Goal: Transaction & Acquisition: Obtain resource

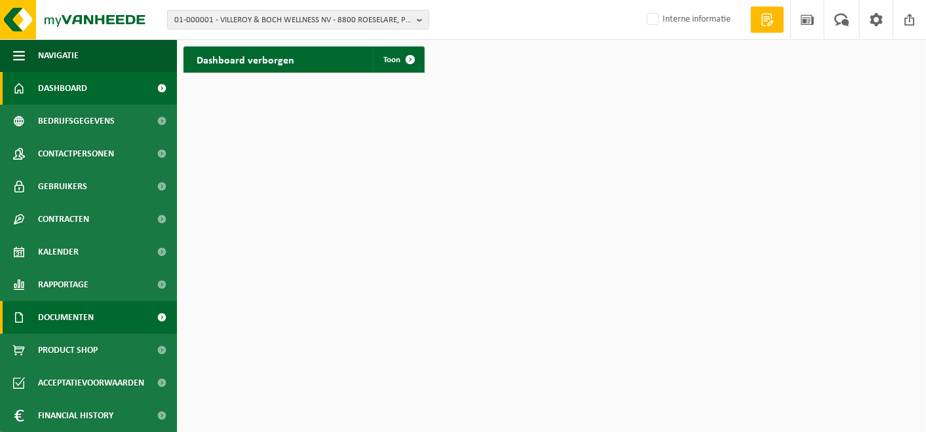
scroll to position [32, 0]
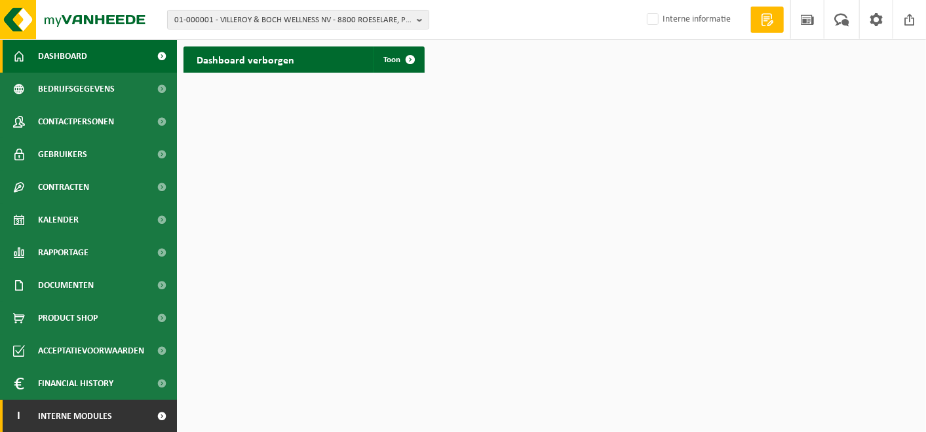
click at [43, 405] on span "Interne modules" at bounding box center [75, 416] width 74 height 33
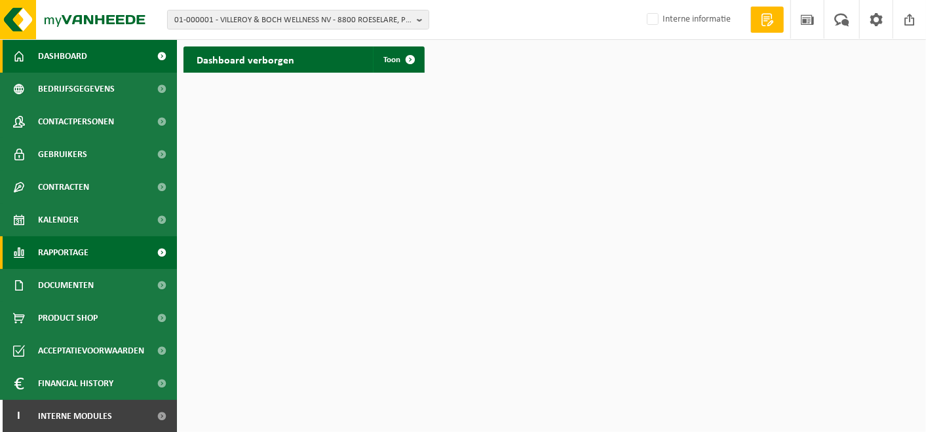
scroll to position [229, 0]
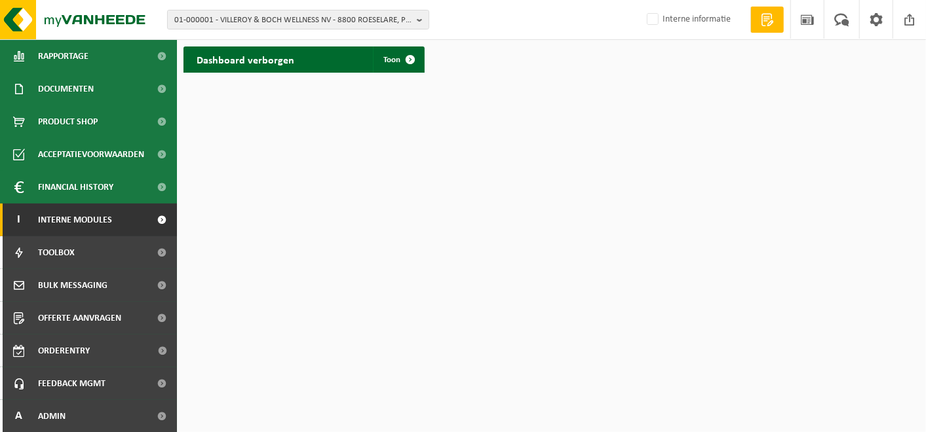
click at [117, 213] on link "I Interne modules" at bounding box center [88, 220] width 177 height 33
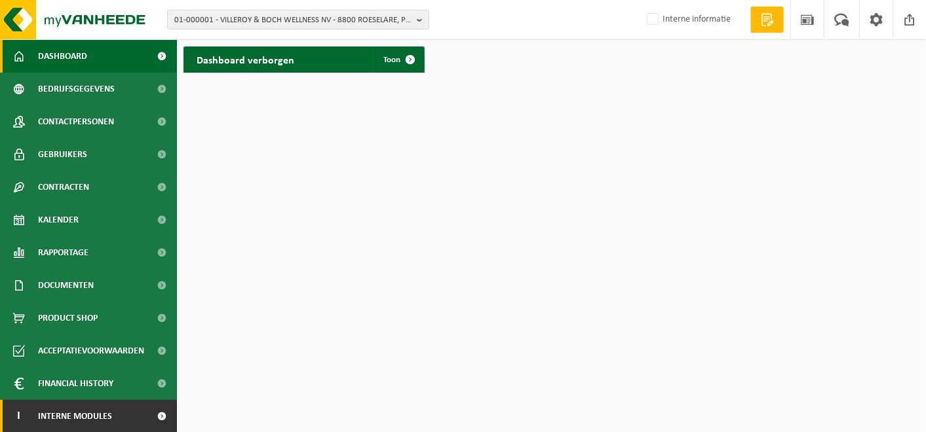
click at [149, 418] on span at bounding box center [161, 416] width 29 height 33
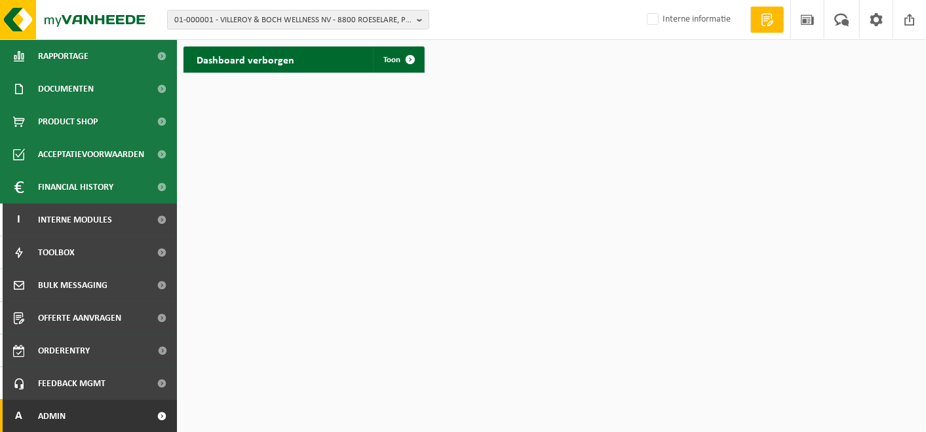
click at [88, 409] on link "A Admin" at bounding box center [88, 416] width 177 height 33
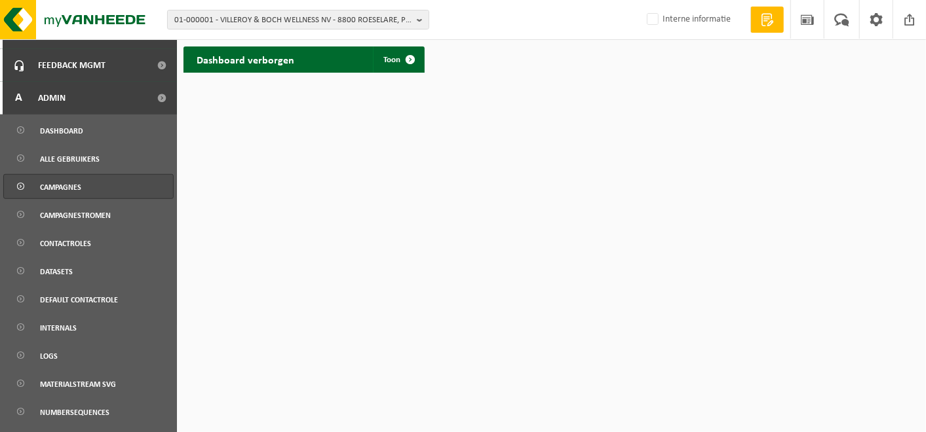
scroll to position [547, 0]
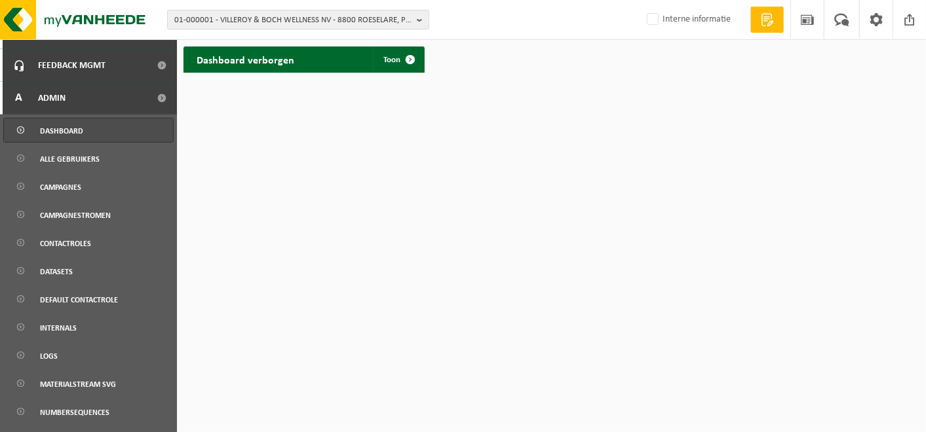
click at [70, 123] on span "Dashboard" at bounding box center [61, 131] width 43 height 25
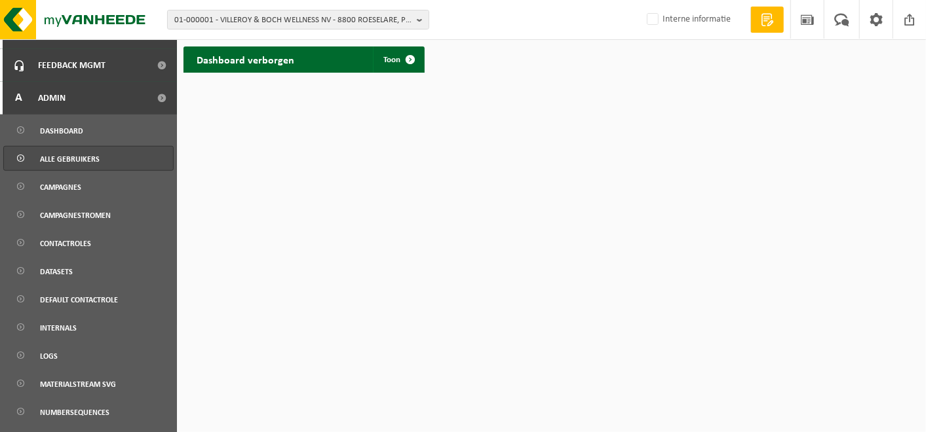
click at [82, 162] on span "Alle gebruikers" at bounding box center [70, 159] width 60 height 25
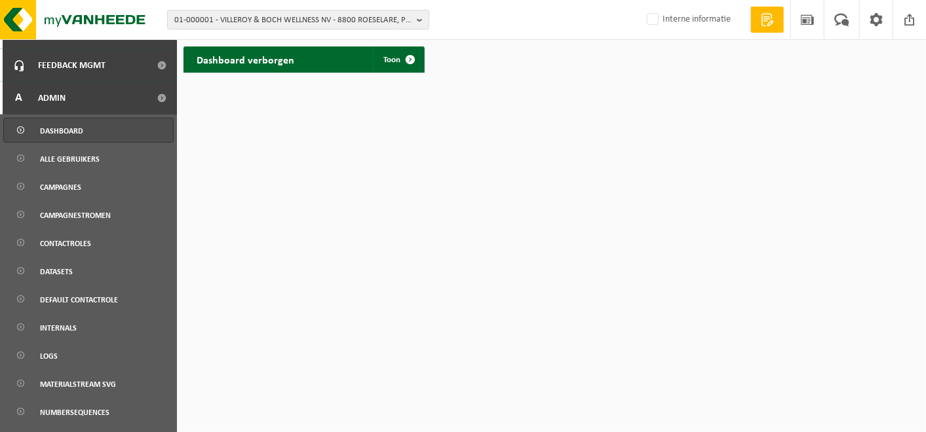
click at [93, 132] on link "Dashboard" at bounding box center [88, 130] width 170 height 25
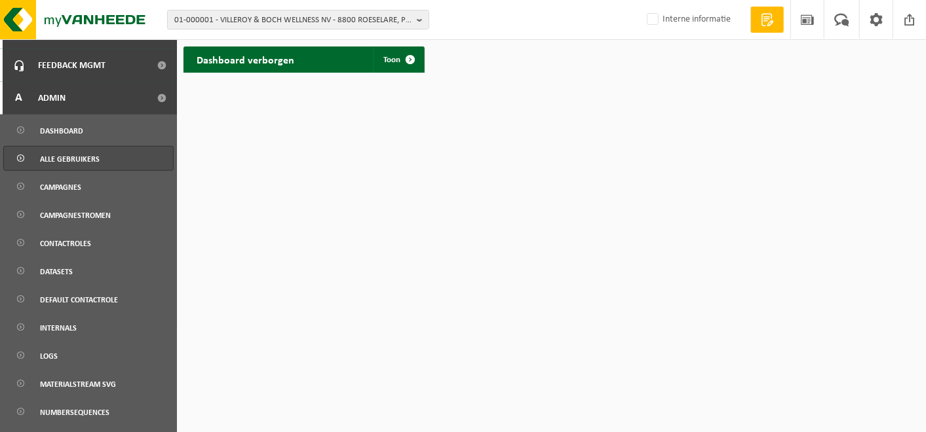
click at [83, 160] on span "Alle gebruikers" at bounding box center [70, 159] width 60 height 25
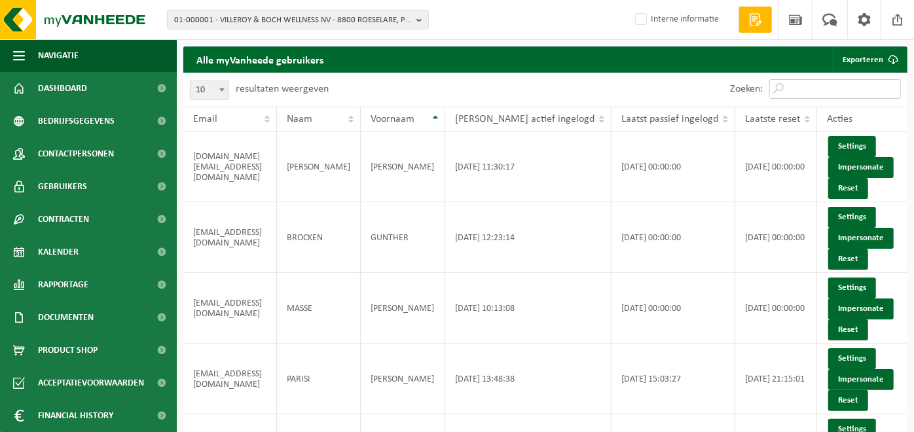
click at [816, 81] on input "Zoeken:" at bounding box center [836, 89] width 132 height 20
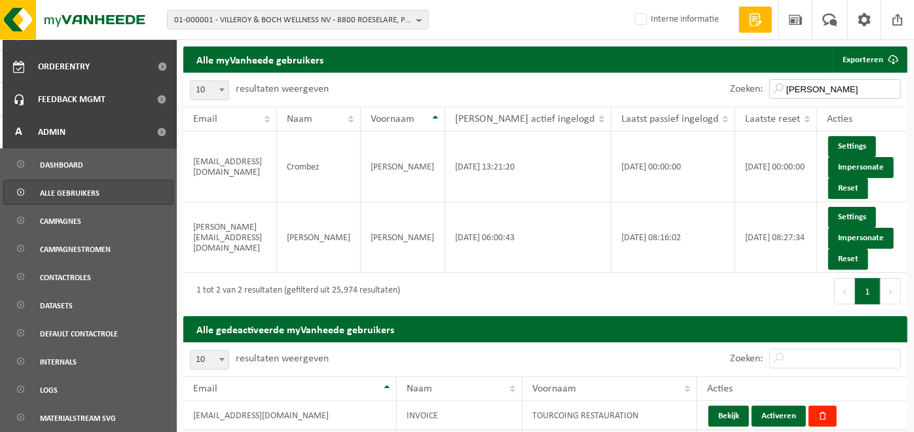
type input "shauny"
click at [891, 90] on input "shauny" at bounding box center [836, 89] width 132 height 20
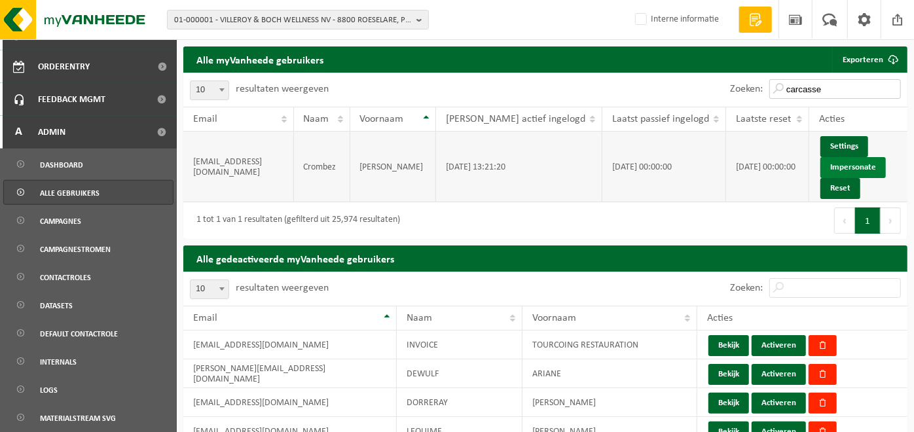
type input "carcasse"
click at [857, 166] on link "Impersonate" at bounding box center [853, 167] width 65 height 21
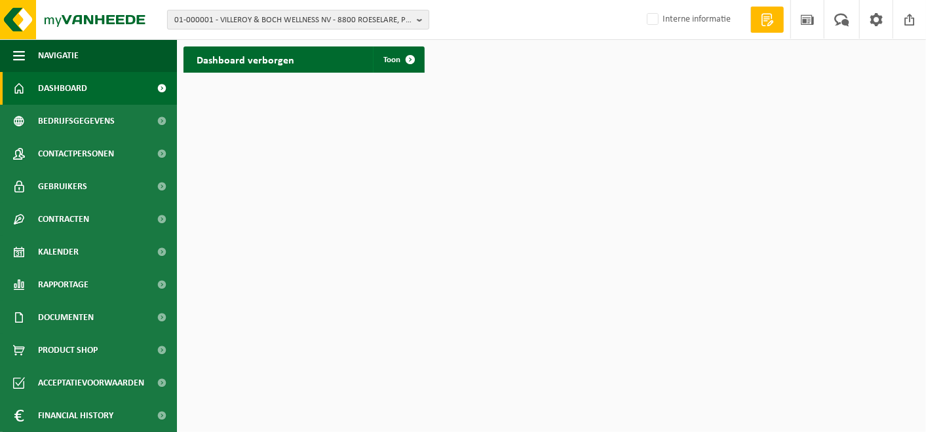
click at [314, 22] on span "01-000001 - VILLEROY & BOCH WELLNESS NV - 8800 ROESELARE, POPULIERSTRAAT 1" at bounding box center [292, 20] width 237 height 20
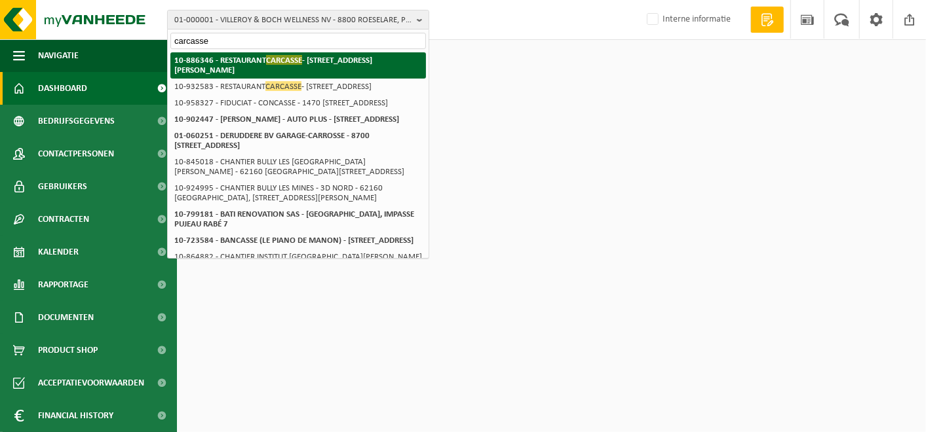
type input "carcasse"
click at [272, 64] on span "CARCASSE" at bounding box center [284, 60] width 36 height 10
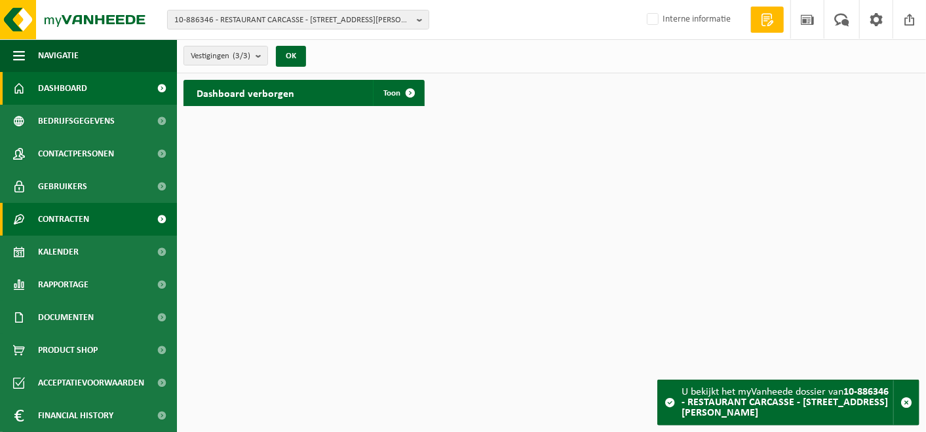
click at [62, 215] on span "Contracten" at bounding box center [63, 219] width 51 height 33
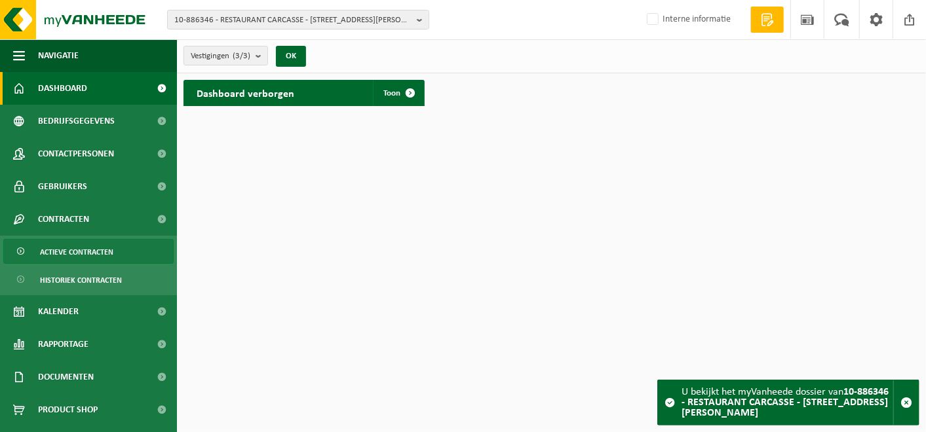
click at [60, 242] on span "Actieve contracten" at bounding box center [76, 252] width 73 height 25
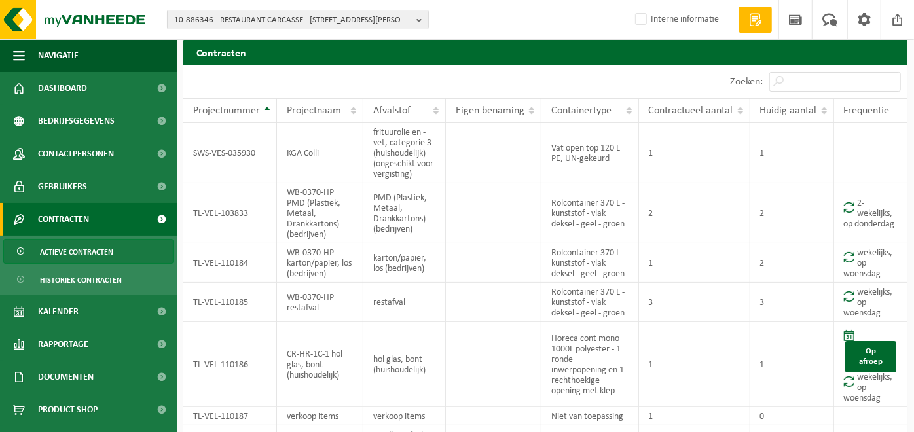
scroll to position [43, 0]
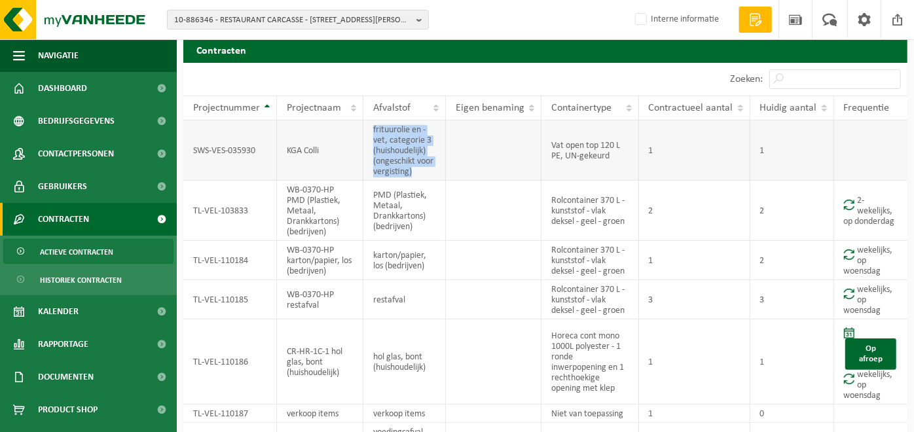
drag, startPoint x: 415, startPoint y: 174, endPoint x: 367, endPoint y: 126, distance: 67.2
click at [367, 126] on td "frituurolie en -vet, categorie 3 (huishoudelijk) (ongeschikt voor vergisting)" at bounding box center [405, 151] width 83 height 60
copy td "frituurolie en -vet, categorie 3 (huishoudelijk) (ongeschikt voor vergisting)"
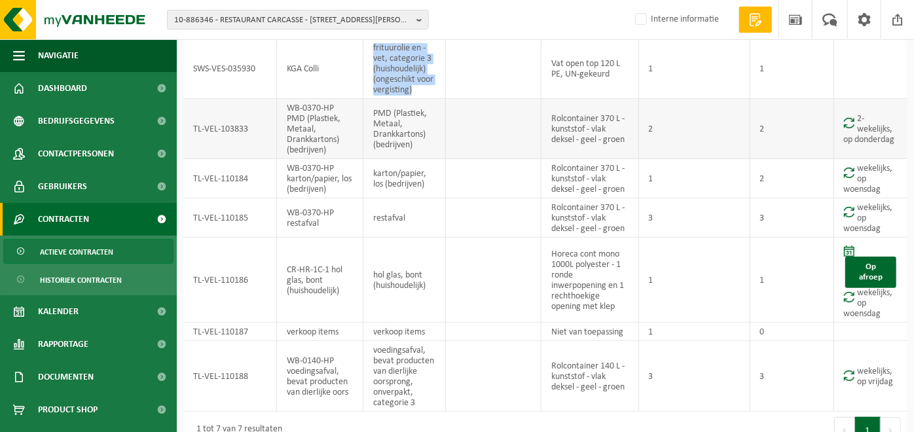
scroll to position [145, 0]
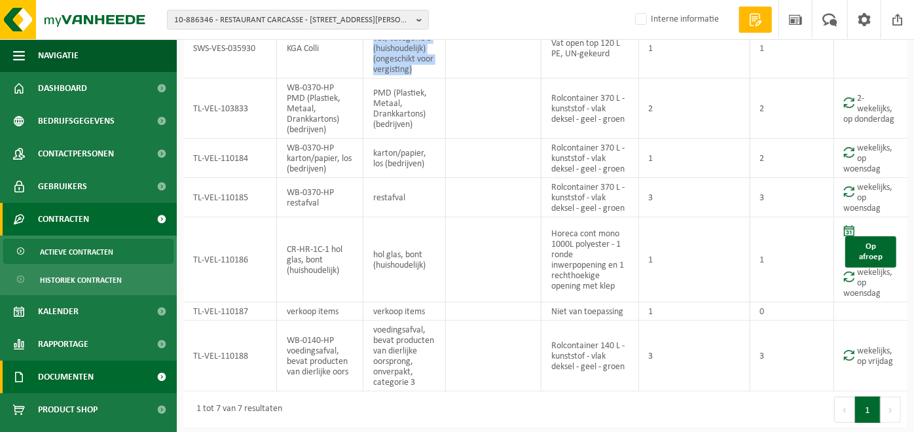
click at [60, 370] on span "Documenten" at bounding box center [66, 377] width 56 height 33
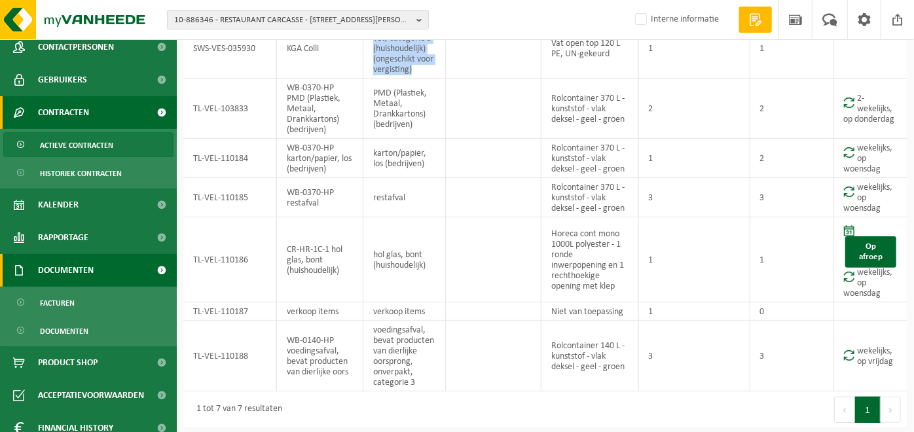
scroll to position [151, 0]
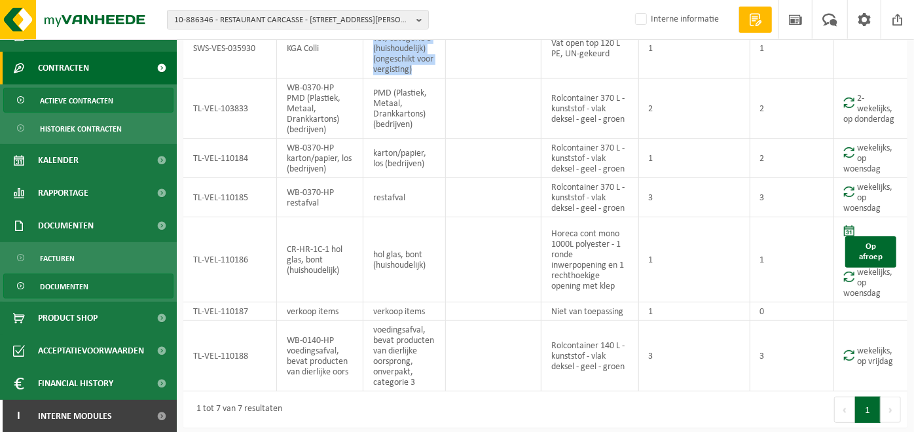
click at [64, 275] on span "Documenten" at bounding box center [64, 286] width 48 height 25
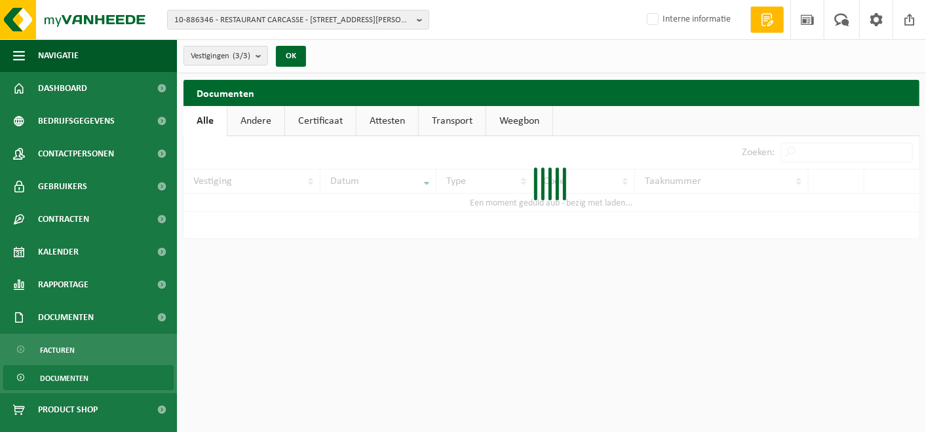
click at [318, 119] on link "Certificaat" at bounding box center [320, 121] width 71 height 30
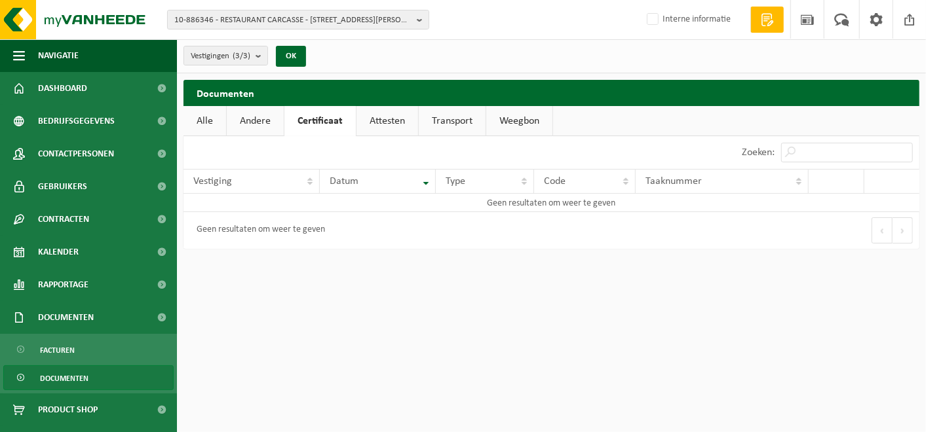
click at [204, 124] on link "Alle" at bounding box center [204, 121] width 43 height 30
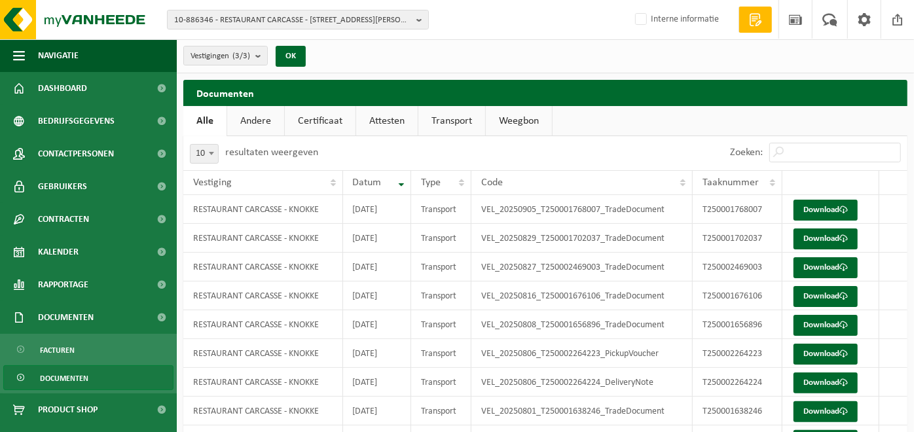
click at [311, 110] on link "Certificaat" at bounding box center [320, 121] width 71 height 30
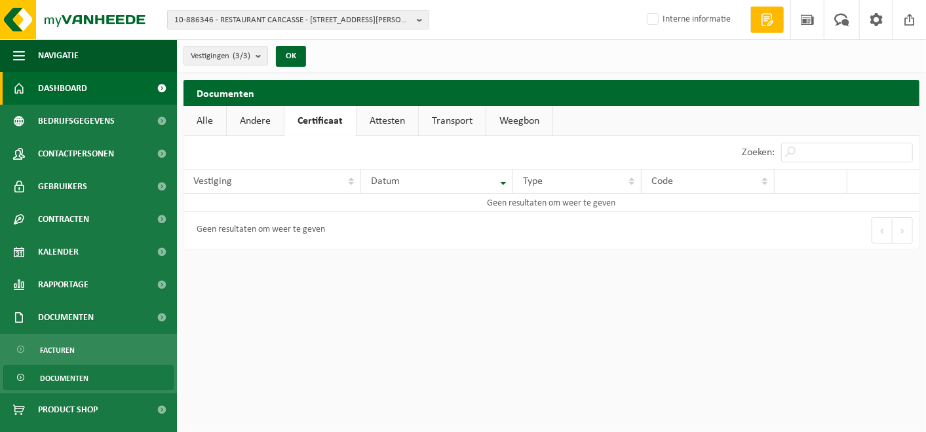
click at [64, 77] on span "Dashboard" at bounding box center [62, 88] width 49 height 33
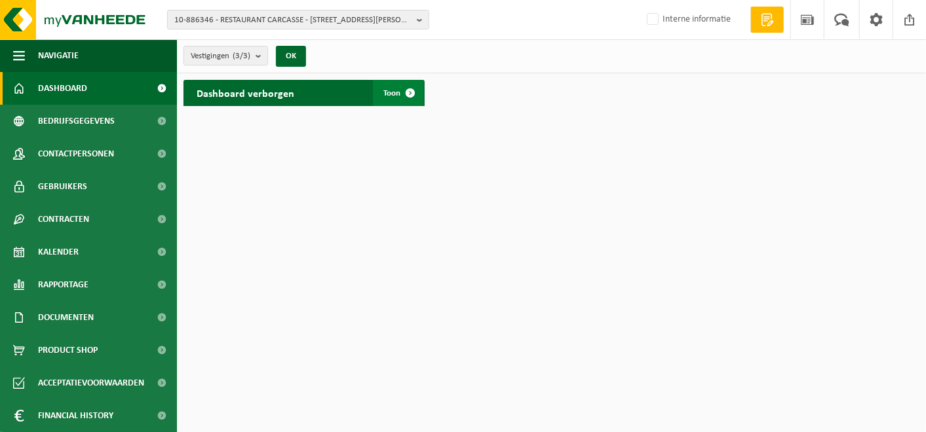
click at [408, 97] on span at bounding box center [410, 93] width 26 height 26
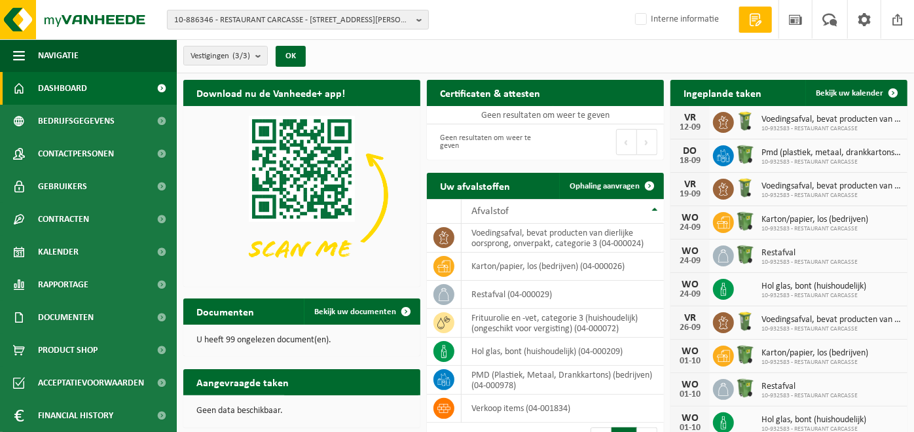
click at [332, 20] on span "10-886346 - RESTAURANT CARCASSE - [STREET_ADDRESS][PERSON_NAME]" at bounding box center [292, 20] width 237 height 20
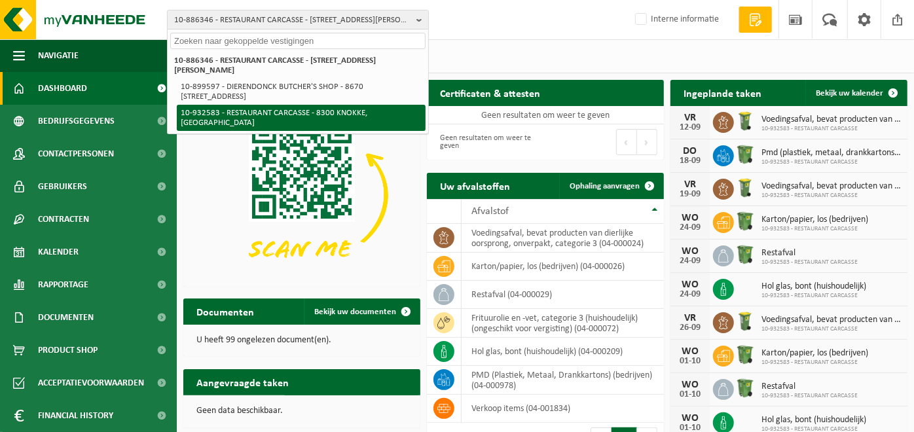
click at [262, 112] on li "10-932583 - RESTAURANT CARCASSE - 8300 KNOKKE, [GEOGRAPHIC_DATA]" at bounding box center [301, 118] width 249 height 26
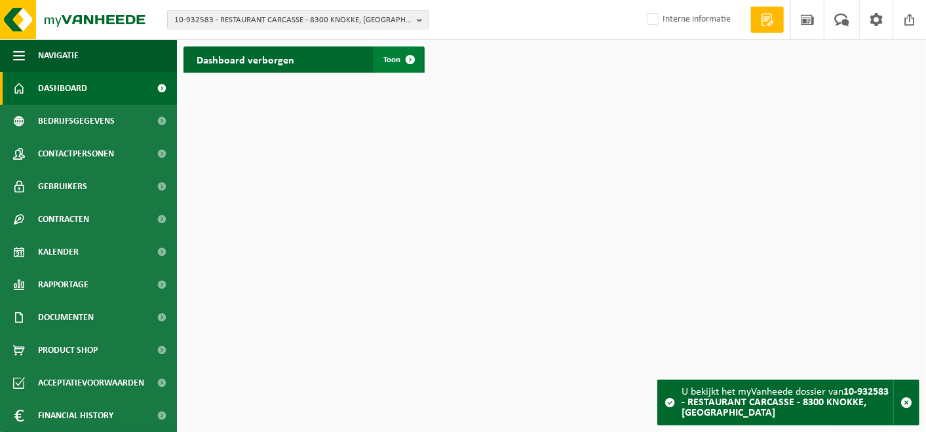
click at [402, 60] on span at bounding box center [410, 60] width 26 height 26
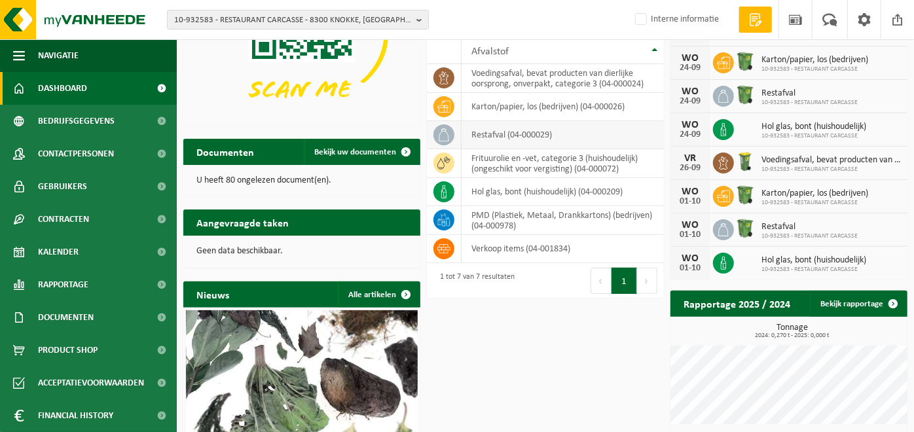
scroll to position [245, 0]
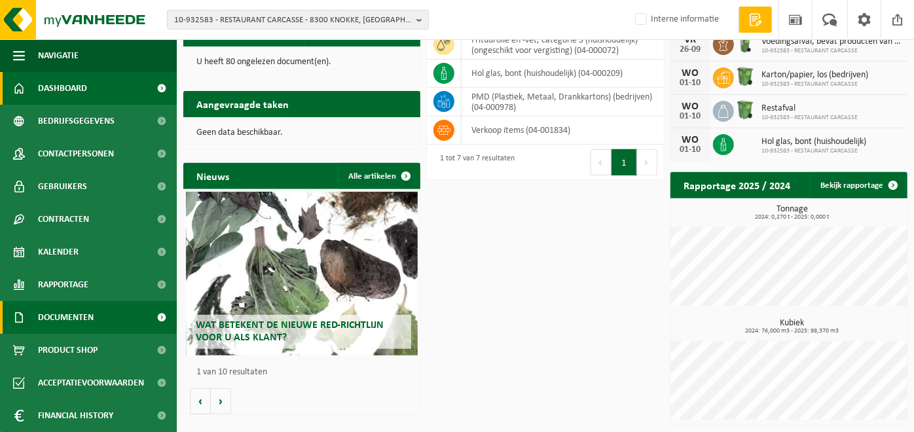
click at [58, 320] on span "Documenten" at bounding box center [66, 317] width 56 height 33
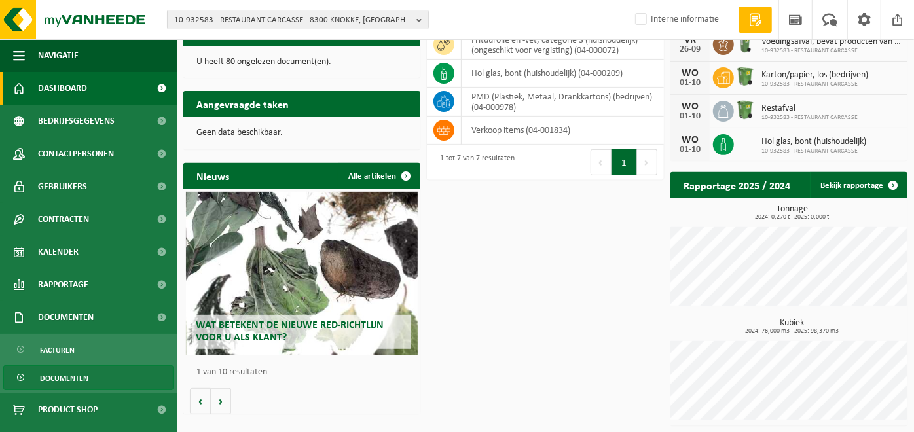
click at [60, 369] on span "Documenten" at bounding box center [64, 378] width 48 height 25
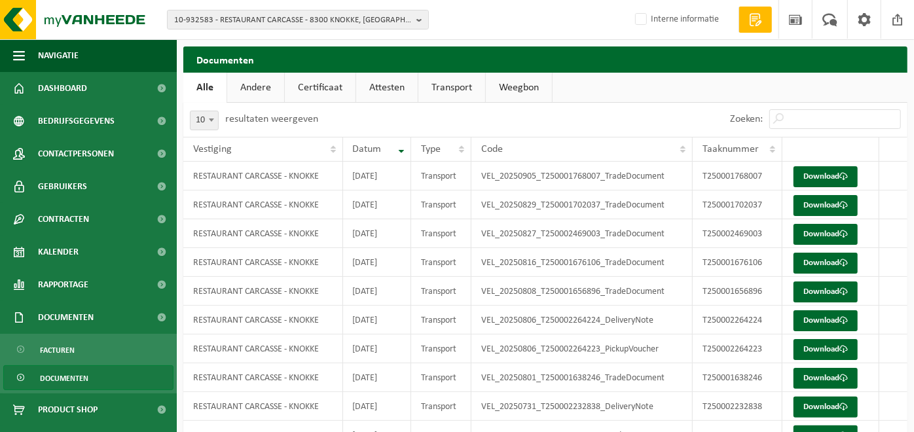
click at [393, 90] on link "Attesten" at bounding box center [387, 88] width 62 height 30
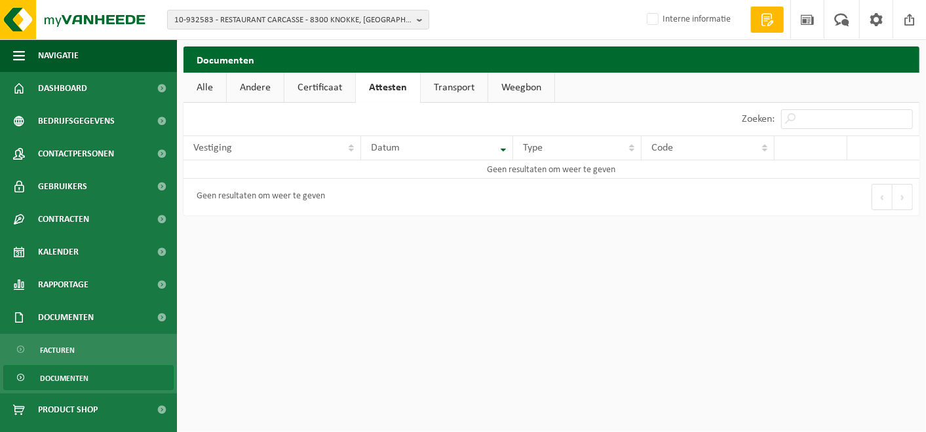
click at [331, 84] on link "Certificaat" at bounding box center [319, 88] width 71 height 30
click at [245, 90] on link "Andere" at bounding box center [255, 88] width 57 height 30
click at [212, 84] on link "Alle" at bounding box center [204, 88] width 43 height 30
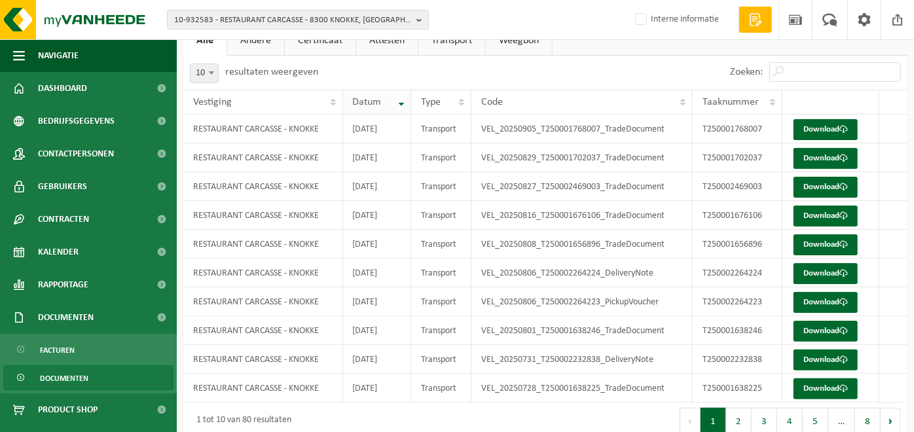
scroll to position [65, 0]
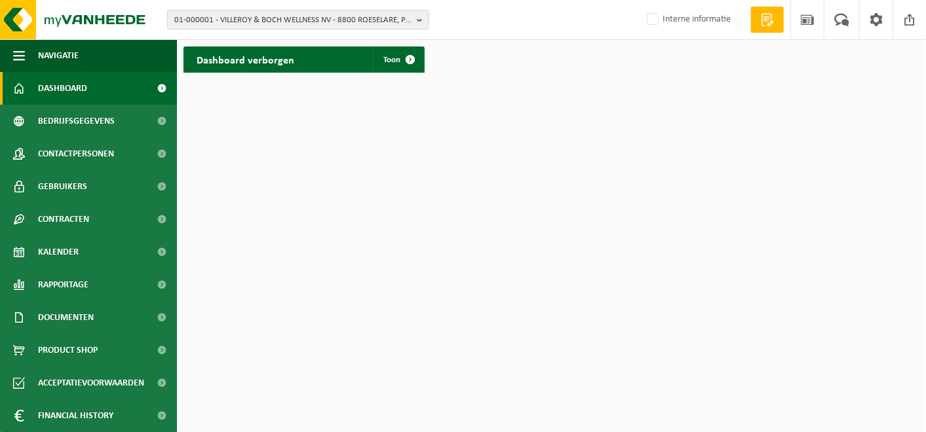
click at [259, 22] on span "01-000001 - VILLEROY & BOCH WELLNESS NV - 8800 ROESELARE, POPULIERSTRAAT 1" at bounding box center [292, 20] width 237 height 20
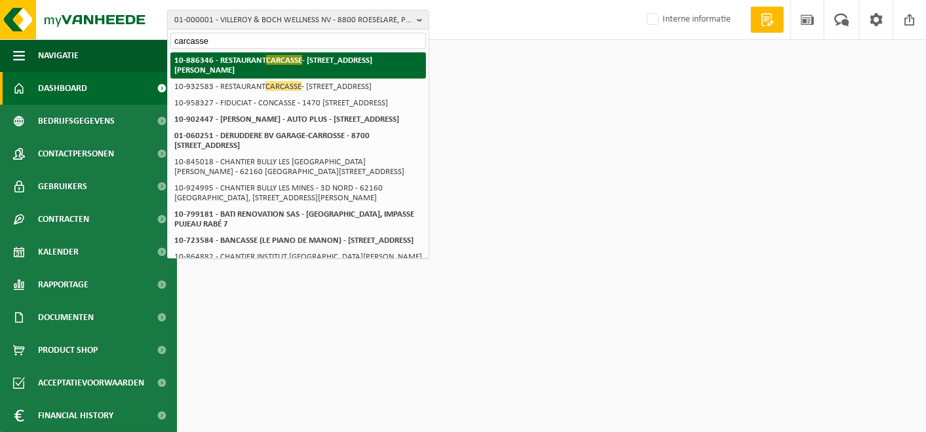
type input "carcasse"
click at [236, 65] on strong "10-886346 - RESTAURANT CARCASSE - 8670 KOKSIJDE, HENRI CHRISTIAENLAAN 5" at bounding box center [273, 65] width 198 height 20
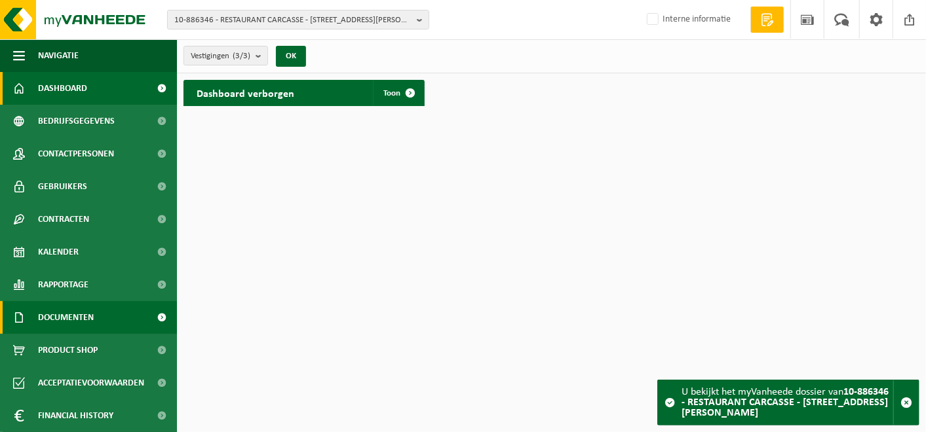
click at [75, 312] on span "Documenten" at bounding box center [66, 317] width 56 height 33
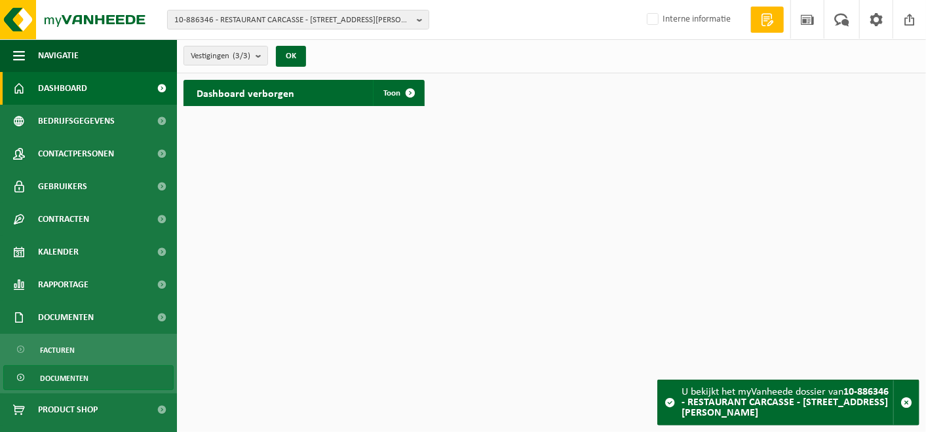
click at [73, 379] on span "Documenten" at bounding box center [64, 378] width 48 height 25
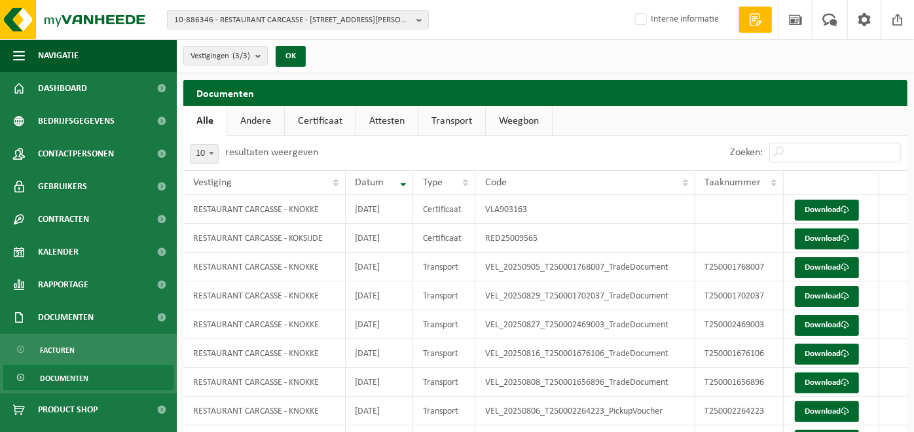
click at [323, 122] on link "Certificaat" at bounding box center [320, 121] width 71 height 30
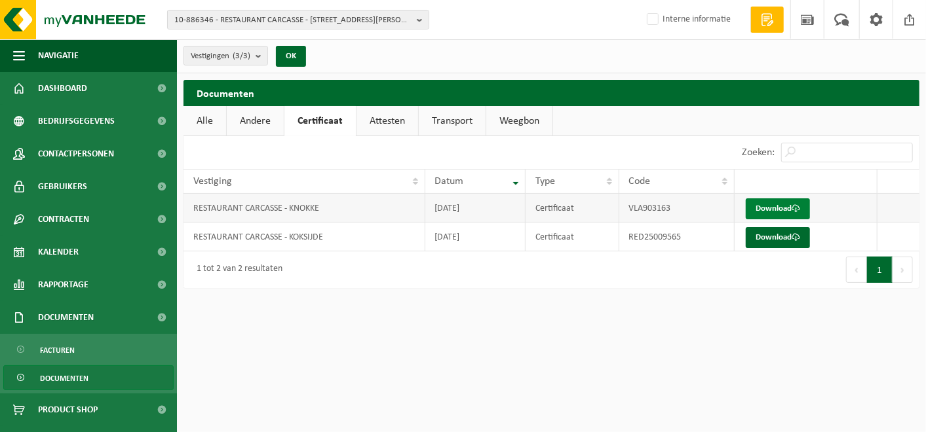
click at [773, 199] on link "Download" at bounding box center [777, 208] width 64 height 21
click at [779, 230] on link "Download" at bounding box center [777, 237] width 64 height 21
